Goal: Information Seeking & Learning: Learn about a topic

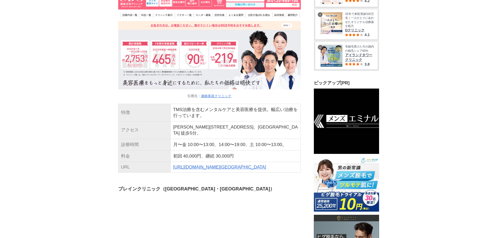
drag, startPoint x: 159, startPoint y: 10, endPoint x: 116, endPoint y: 10, distance: 43.8
drag, startPoint x: 160, startPoint y: 8, endPoint x: 240, endPoint y: 12, distance: 79.3
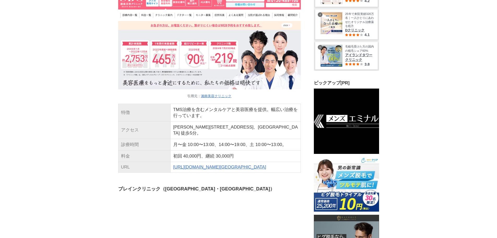
drag, startPoint x: 215, startPoint y: 98, endPoint x: 290, endPoint y: 100, distance: 75.9
